Goal: Navigation & Orientation: Find specific page/section

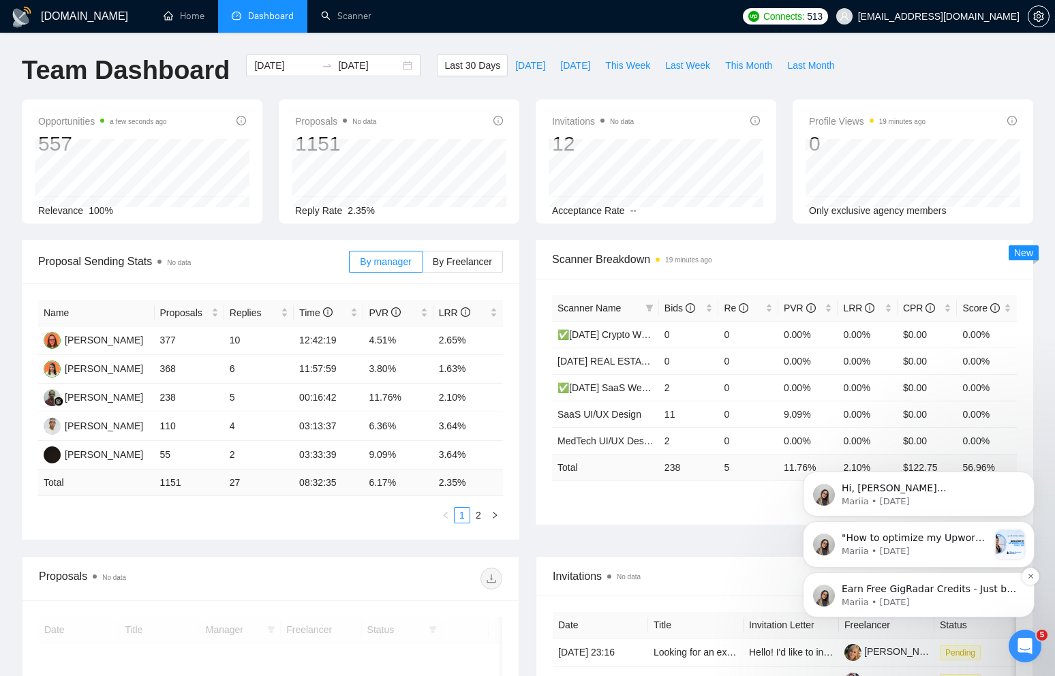
click at [945, 586] on p "Earn Free GigRadar Credits - Just by Sharing Your Story! 💬 Want more credits fo…" at bounding box center [930, 590] width 176 height 14
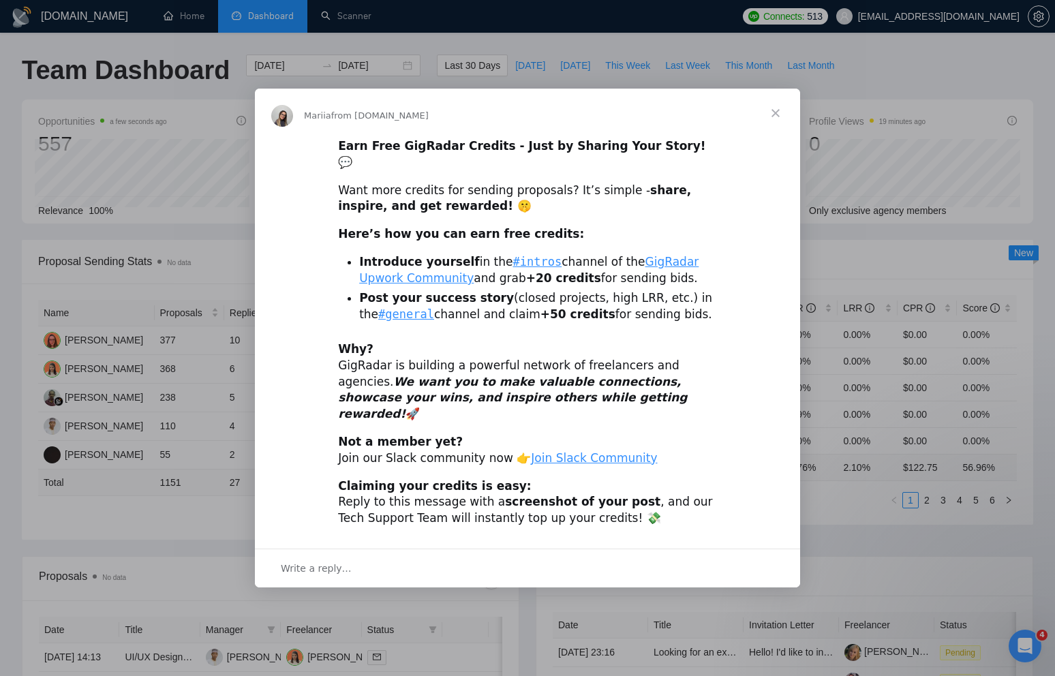
click at [777, 127] on span "Close" at bounding box center [775, 113] width 49 height 49
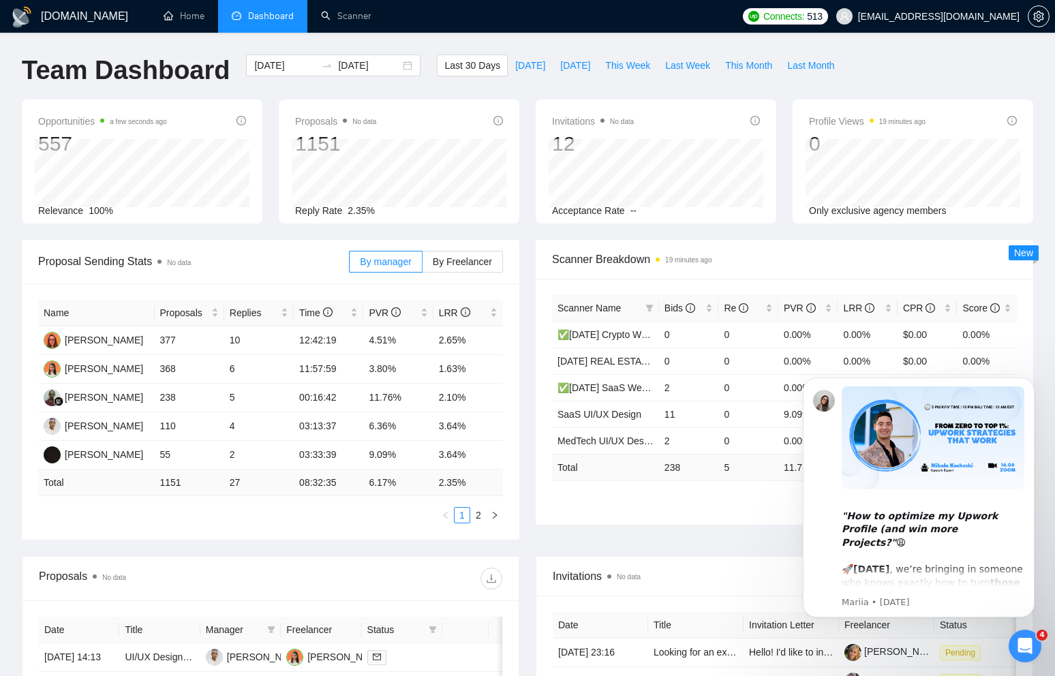
click at [1027, 645] on icon "Open Intercom Messenger" at bounding box center [1025, 646] width 22 height 22
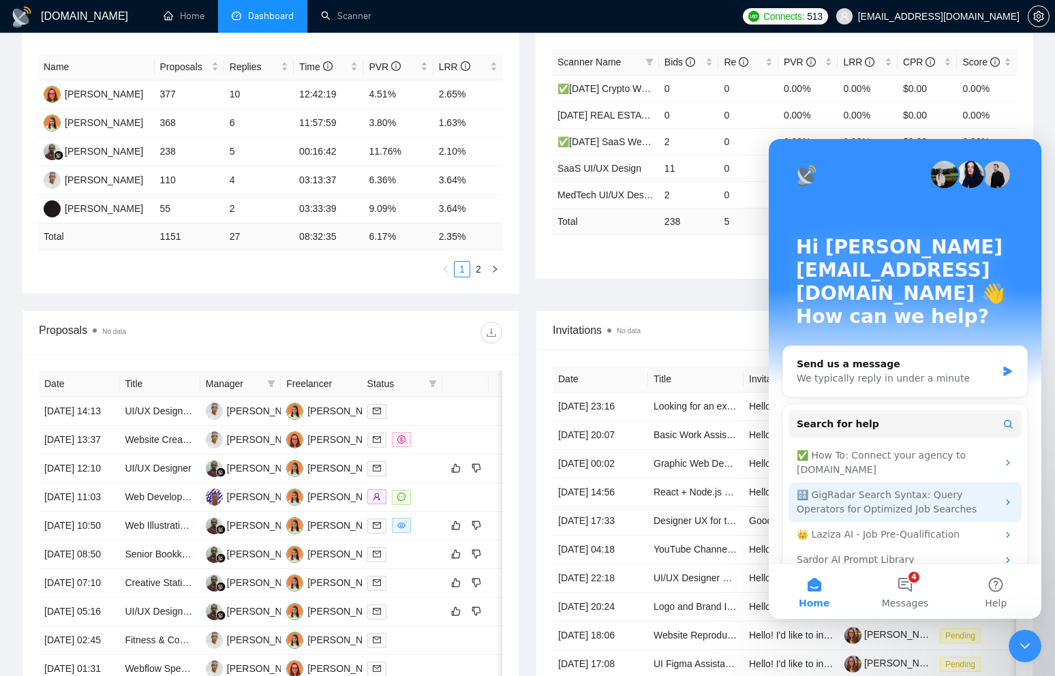
scroll to position [288, 0]
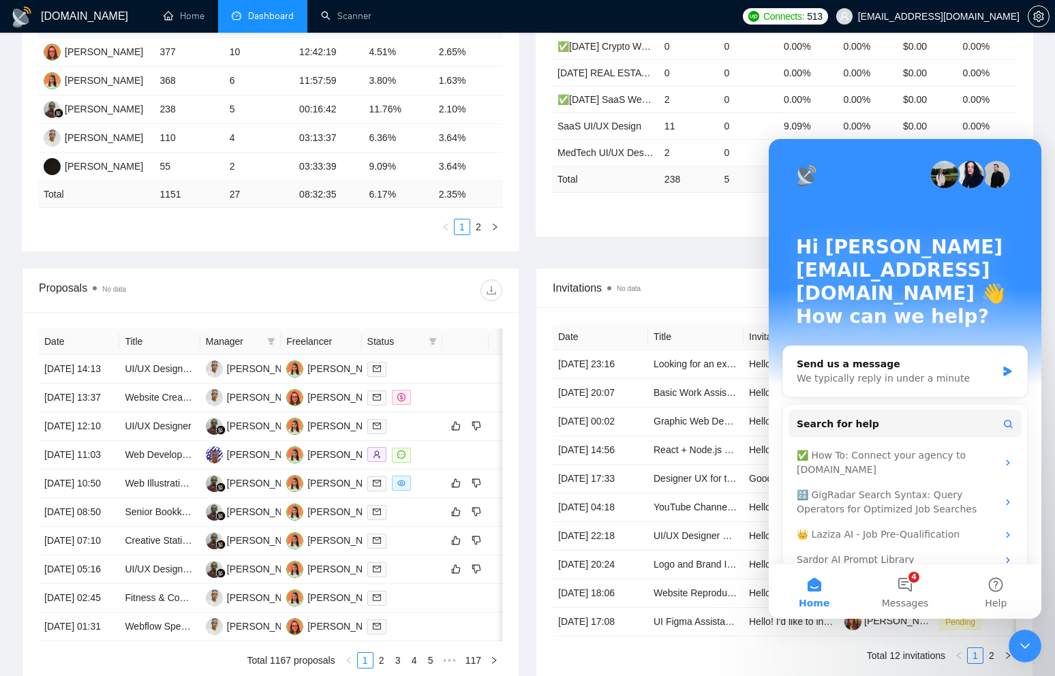
click at [617, 248] on div "Proposal Sending Stats No data By manager By Freelancer Name Proposals Replies …" at bounding box center [528, 110] width 1028 height 316
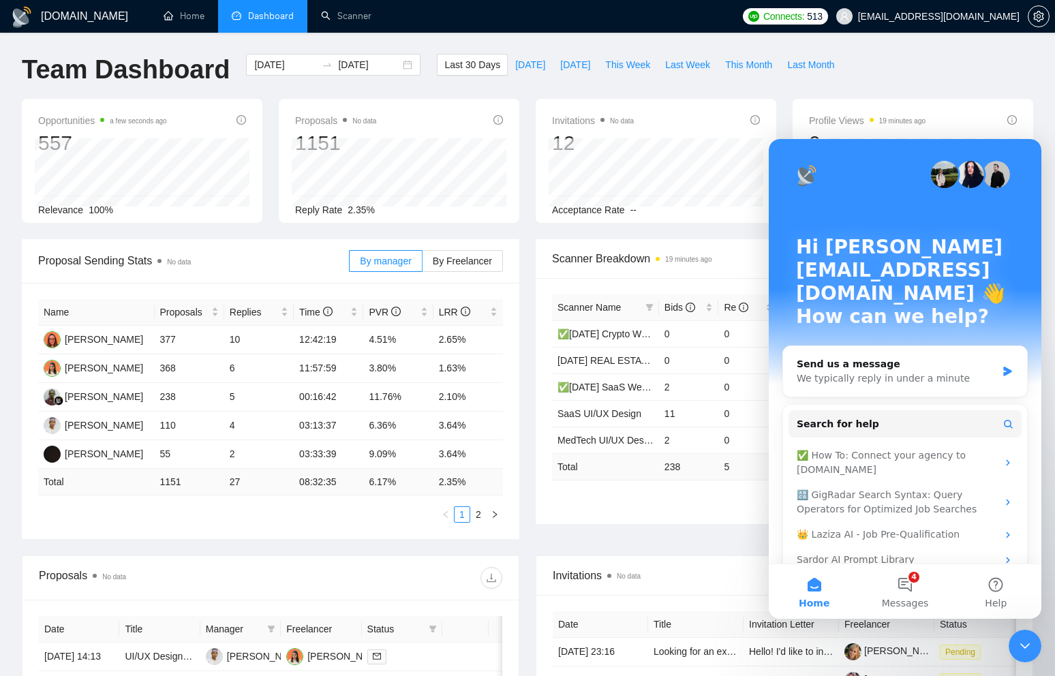
scroll to position [0, 0]
click at [1028, 643] on icon "Close Intercom Messenger" at bounding box center [1025, 646] width 16 height 16
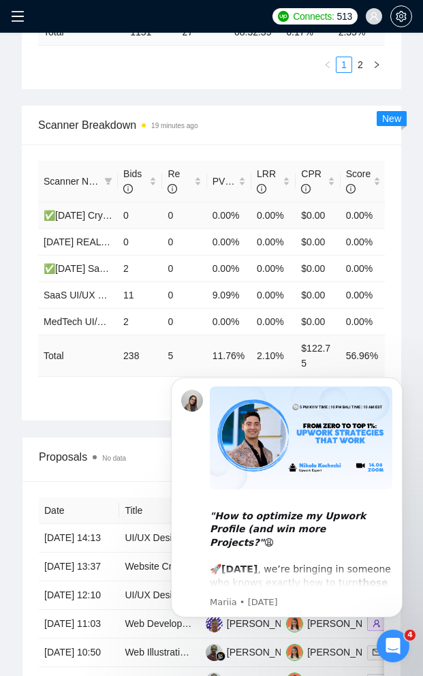
scroll to position [860, 0]
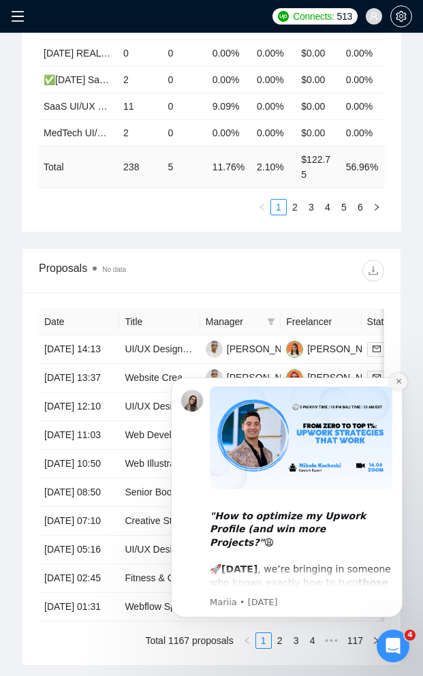
click at [399, 383] on icon "Dismiss notification" at bounding box center [398, 381] width 7 height 7
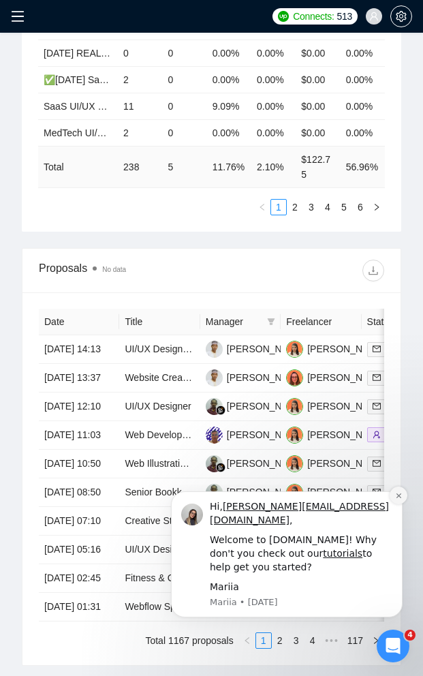
click at [398, 499] on icon "Dismiss notification" at bounding box center [398, 495] width 7 height 7
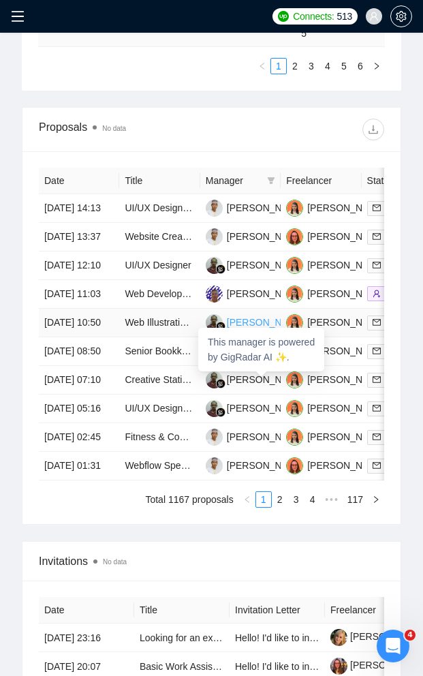
scroll to position [1019, 0]
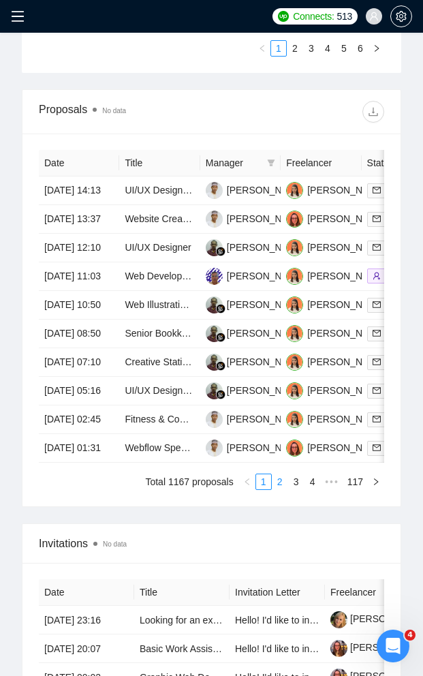
click at [279, 489] on link "2" at bounding box center [280, 481] width 15 height 15
